Goal: Find specific page/section: Find specific page/section

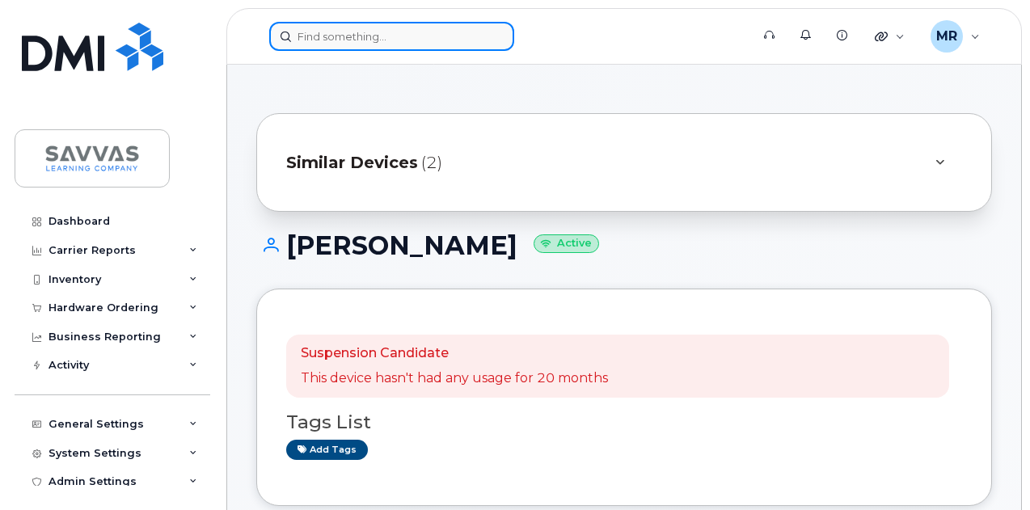
drag, startPoint x: 330, startPoint y: 35, endPoint x: 375, endPoint y: 32, distance: 45.4
click at [330, 34] on input at bounding box center [391, 36] width 245 height 29
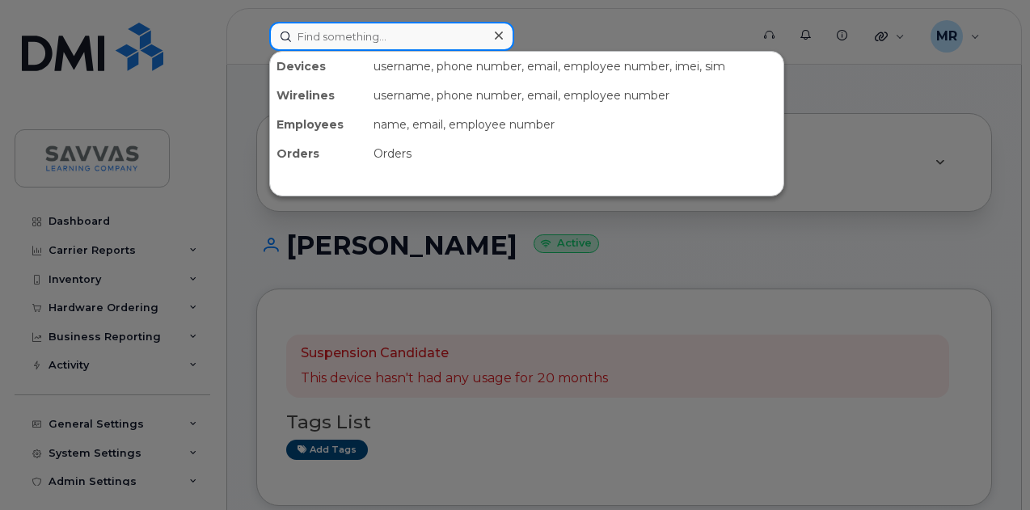
paste input "[PERSON_NAME]"
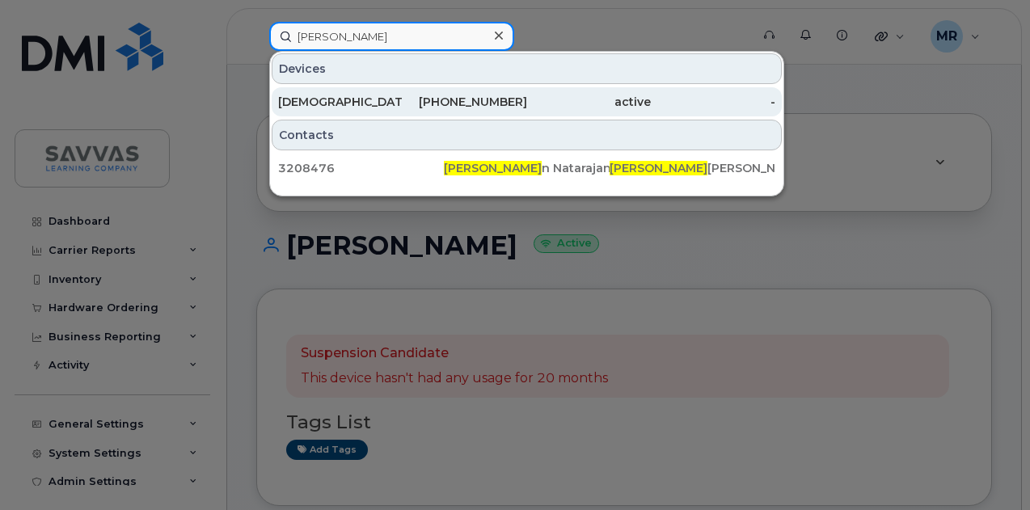
type input "[PERSON_NAME]"
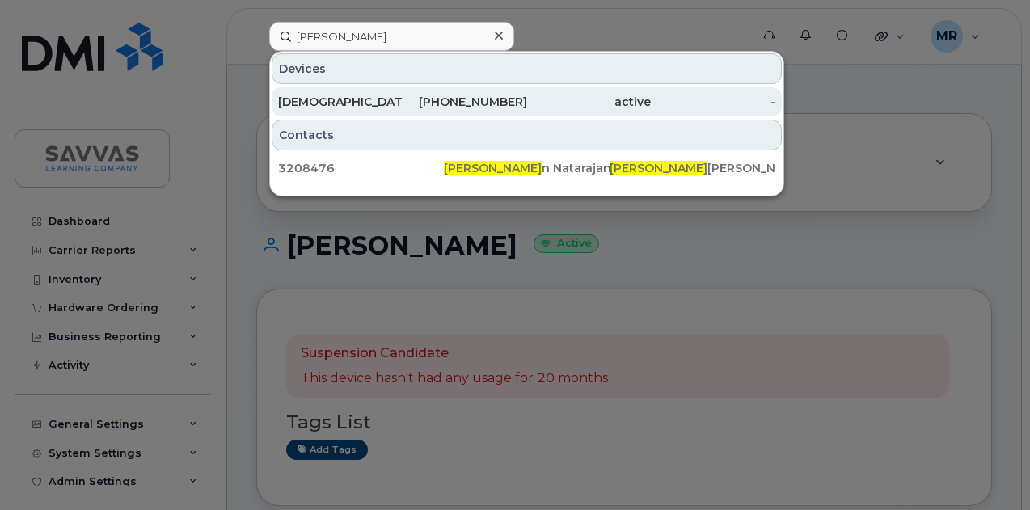
click at [567, 105] on div "active" at bounding box center [589, 102] width 125 height 16
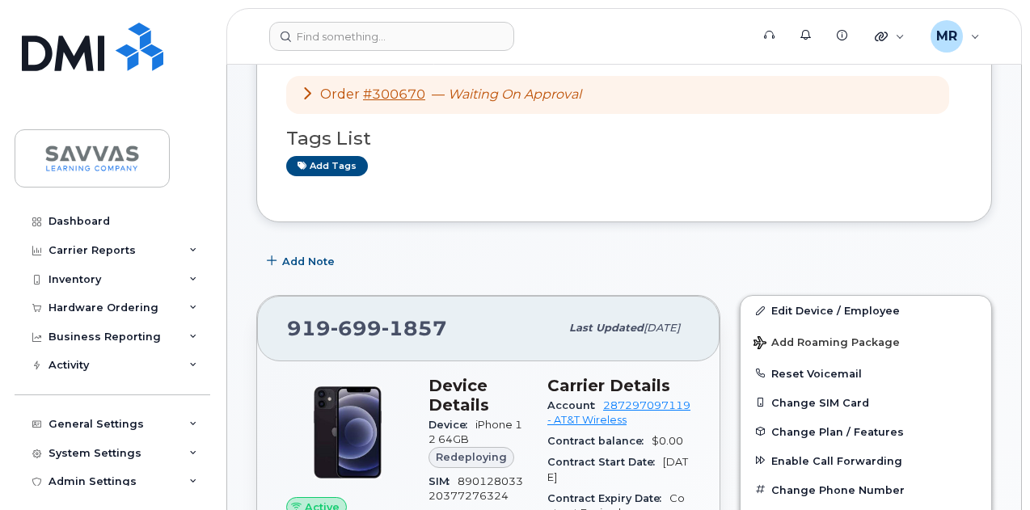
scroll to position [243, 0]
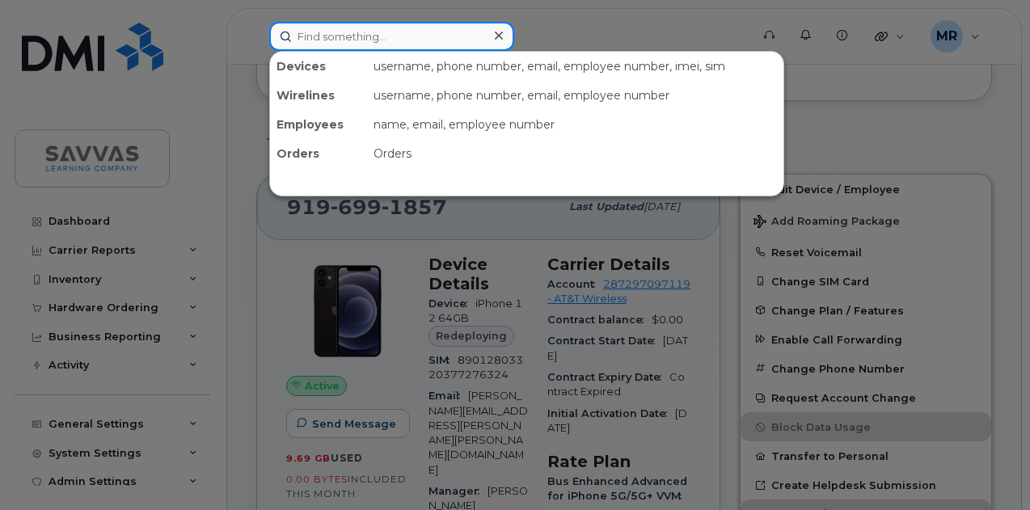
click at [316, 32] on input at bounding box center [391, 36] width 245 height 29
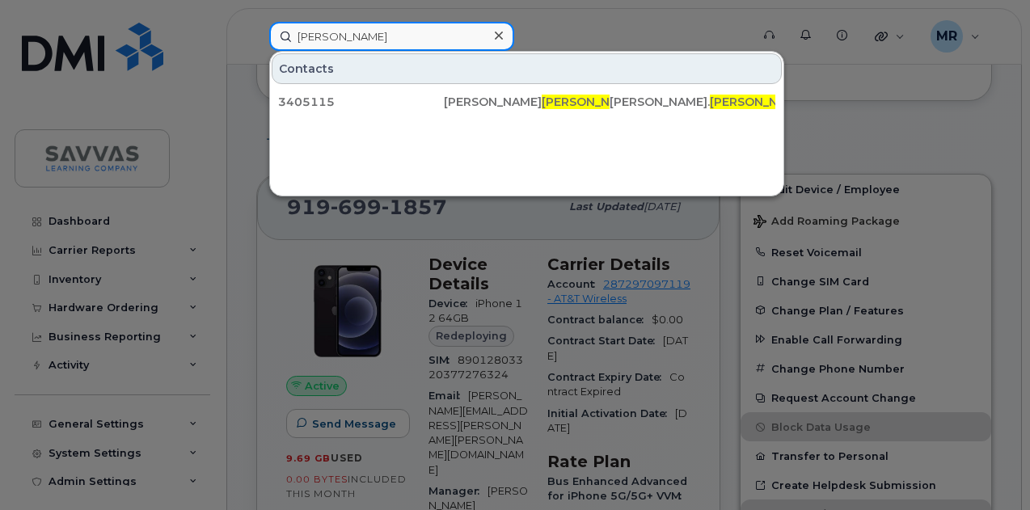
type input "[PERSON_NAME]"
